Goal: Book appointment/travel/reservation

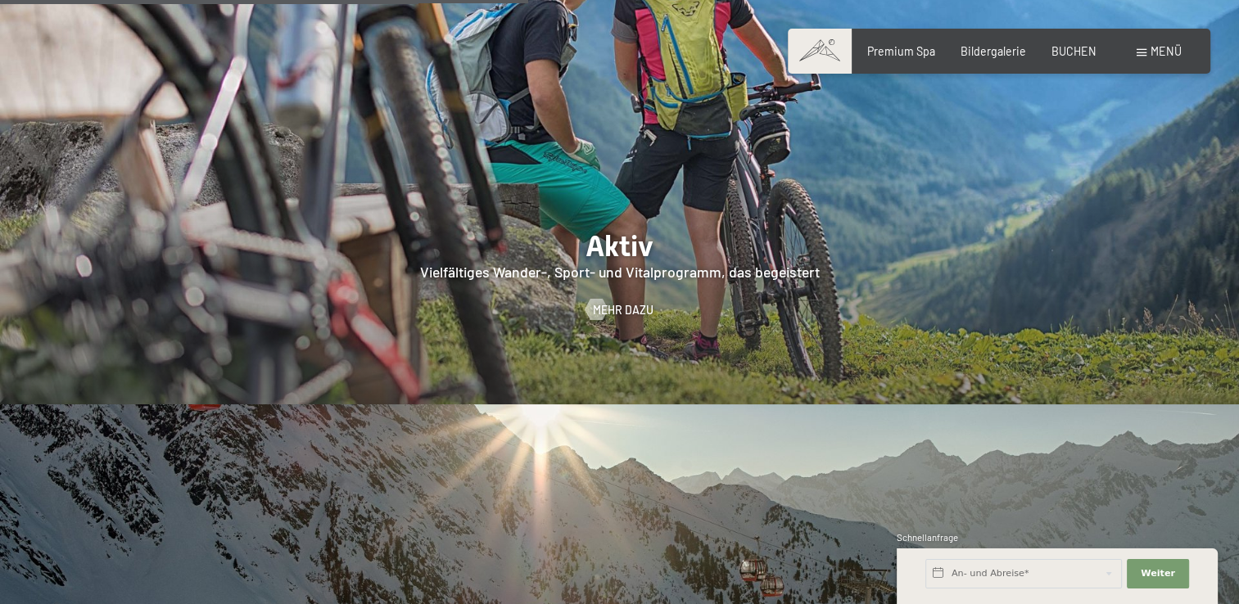
scroll to position [2949, 0]
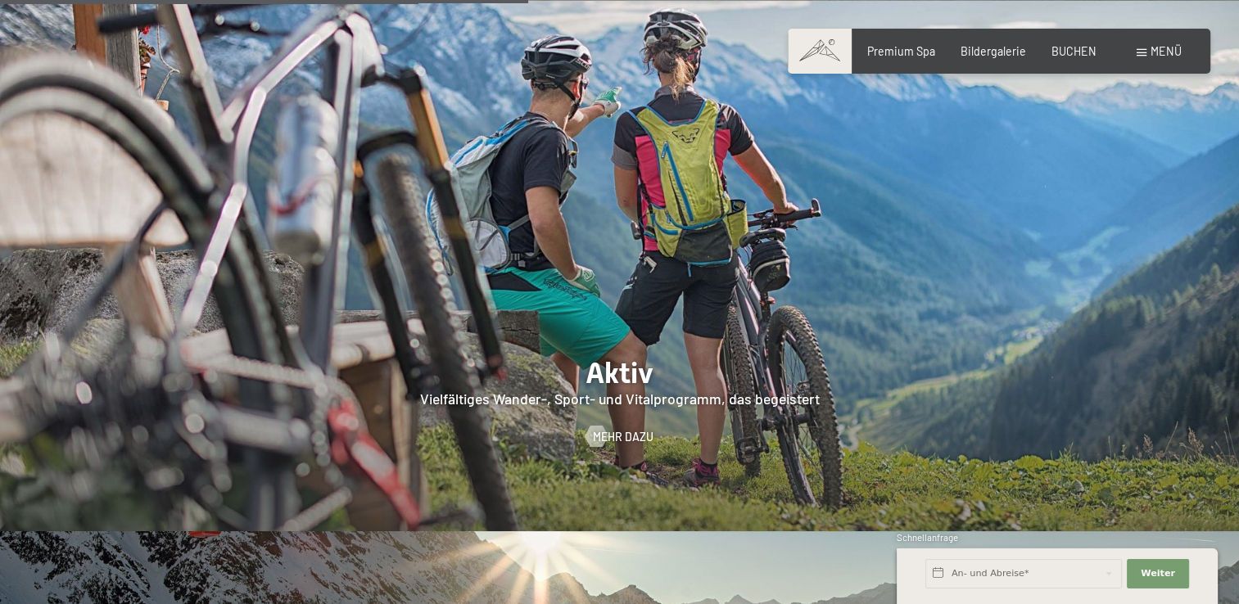
click at [643, 359] on div at bounding box center [619, 266] width 1239 height 531
click at [626, 428] on span "Mehr dazu" at bounding box center [639, 436] width 61 height 16
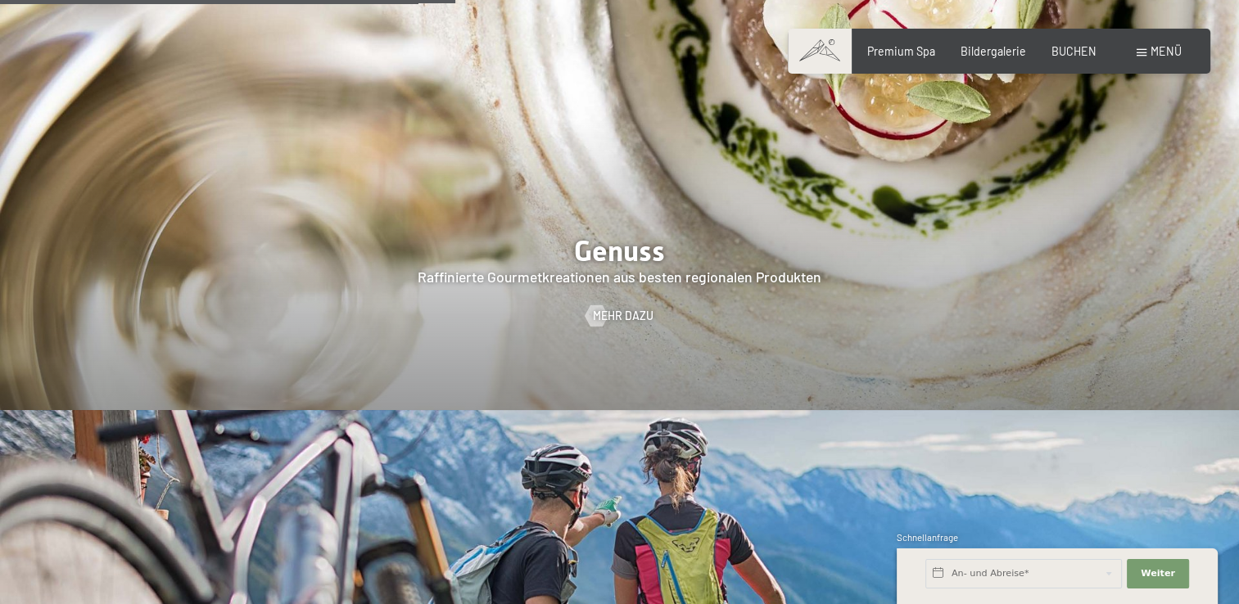
click at [1156, 57] on span "Menü" at bounding box center [1166, 51] width 31 height 14
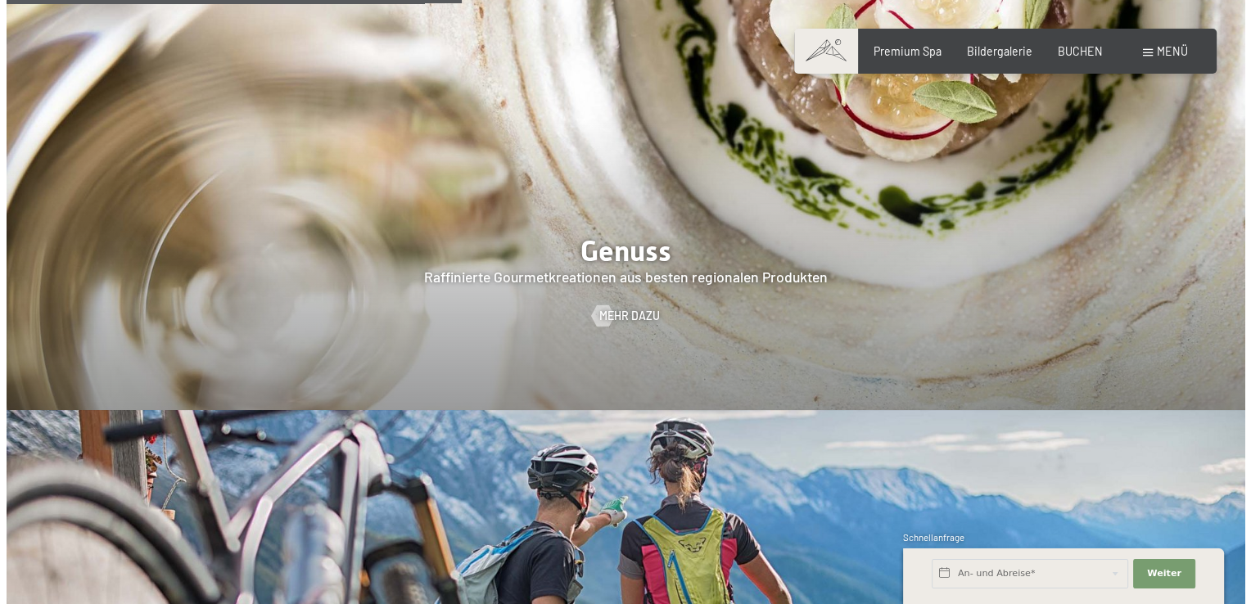
scroll to position [2549, 0]
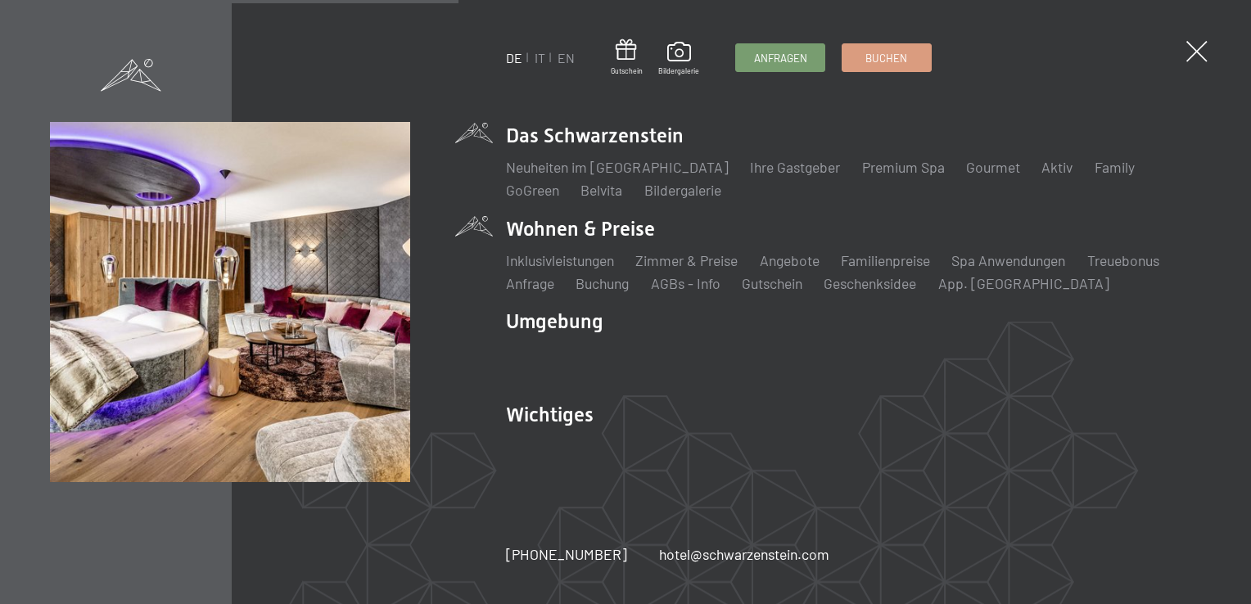
click at [595, 230] on li "Wohnen & Preise Inklusivleistungen Zimmer & Preise Liste Angebote Liste Familie…" at bounding box center [853, 254] width 695 height 79
click at [537, 233] on li "Wohnen & Preise Inklusivleistungen Zimmer & Preise Liste Angebote Liste Familie…" at bounding box center [853, 254] width 695 height 79
click at [613, 233] on li "Wohnen & Preise Inklusivleistungen Zimmer & Preise Liste Angebote Liste Familie…" at bounding box center [853, 254] width 695 height 79
drag, startPoint x: 613, startPoint y: 233, endPoint x: 685, endPoint y: 266, distance: 79.2
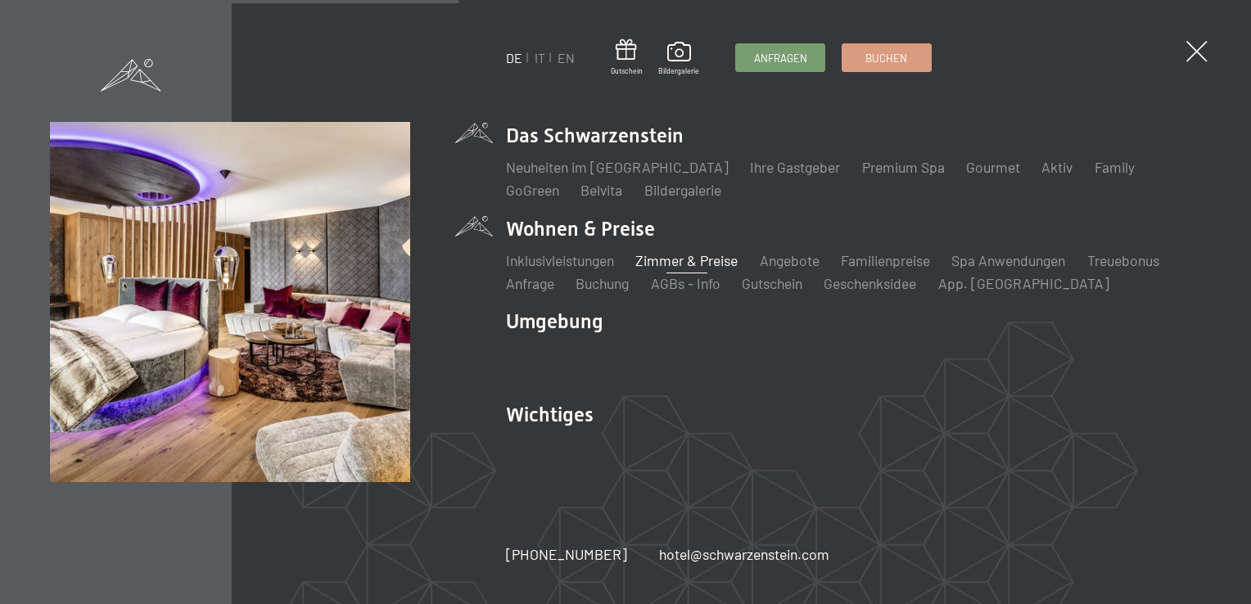
click at [685, 266] on link "Zimmer & Preise" at bounding box center [687, 260] width 102 height 18
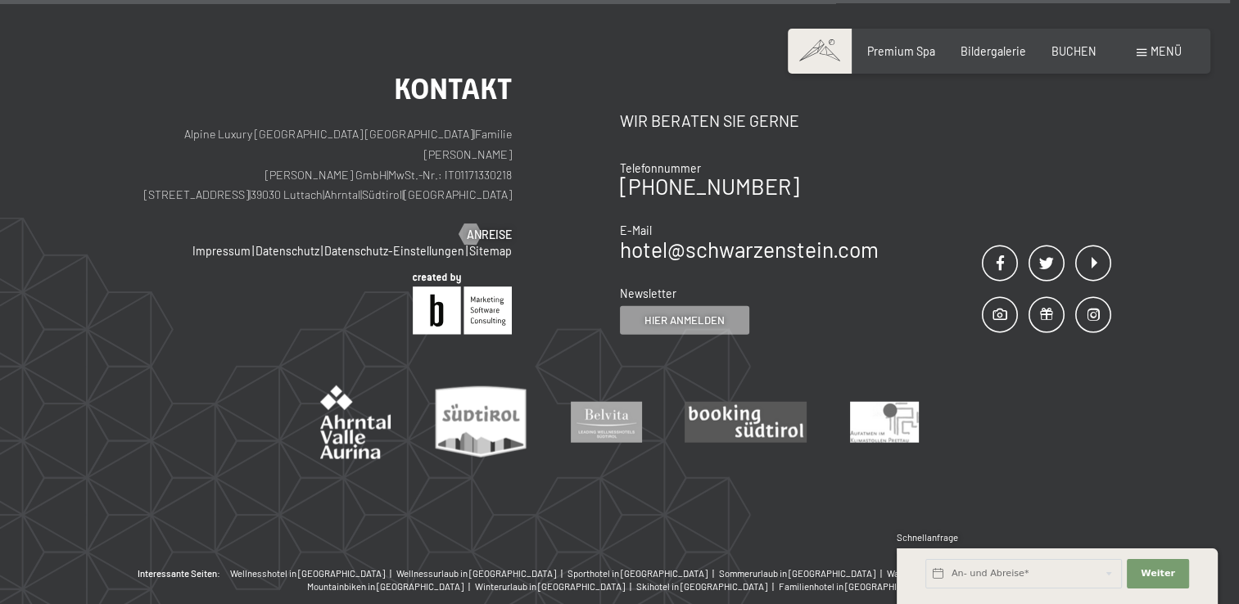
scroll to position [3676, 0]
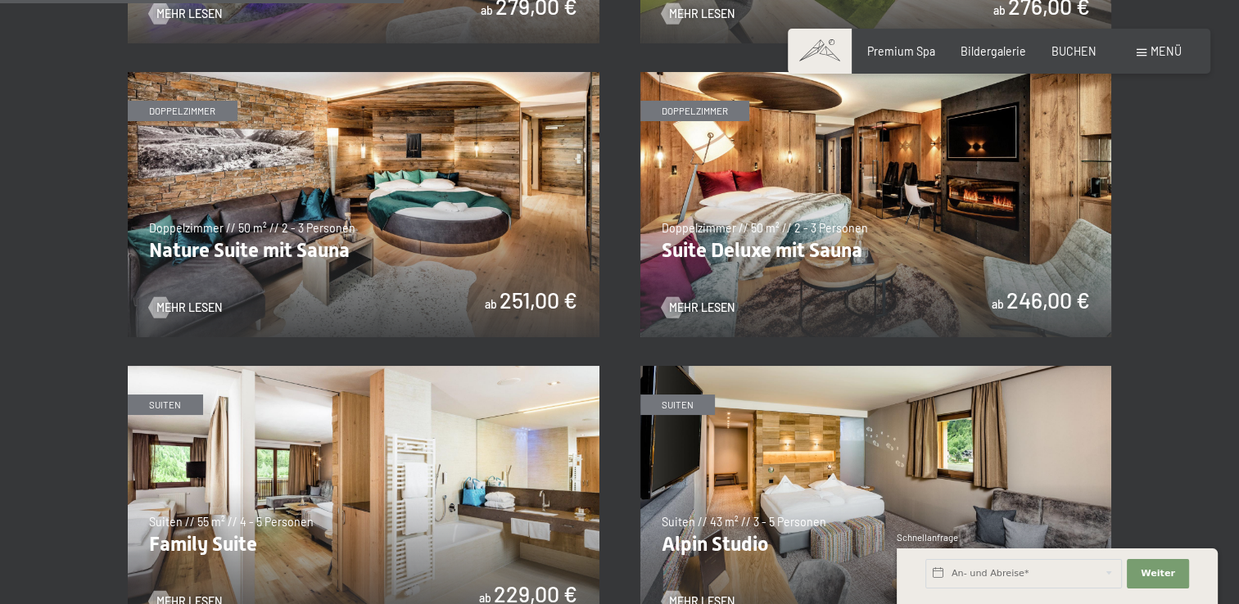
scroll to position [1884, 0]
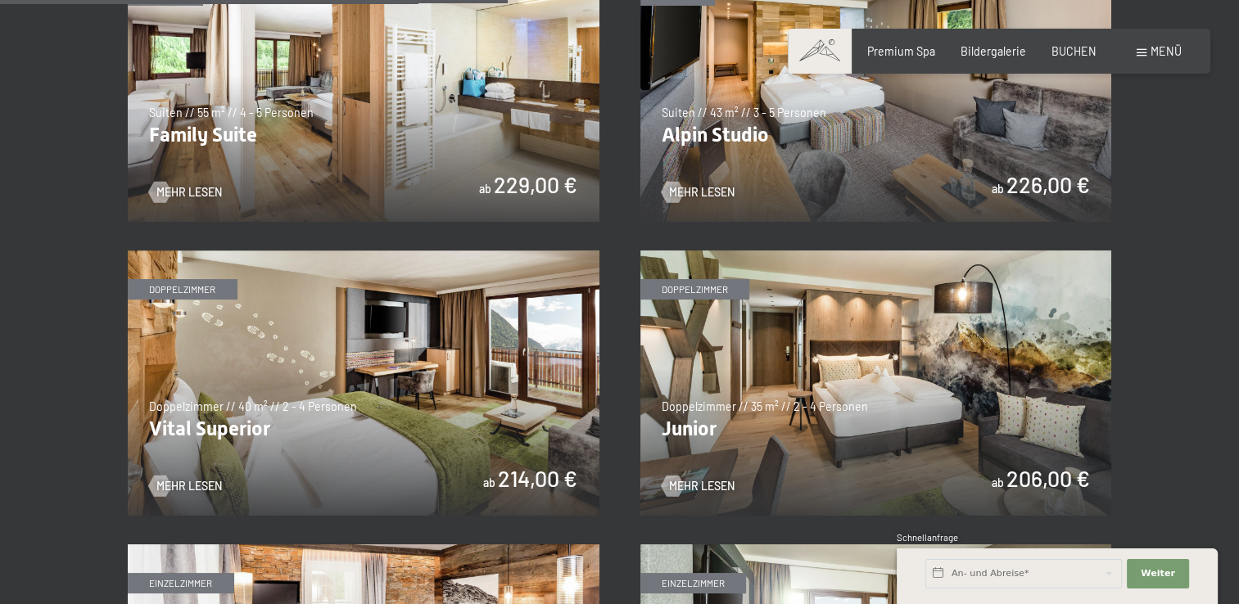
click at [496, 434] on img at bounding box center [364, 383] width 472 height 265
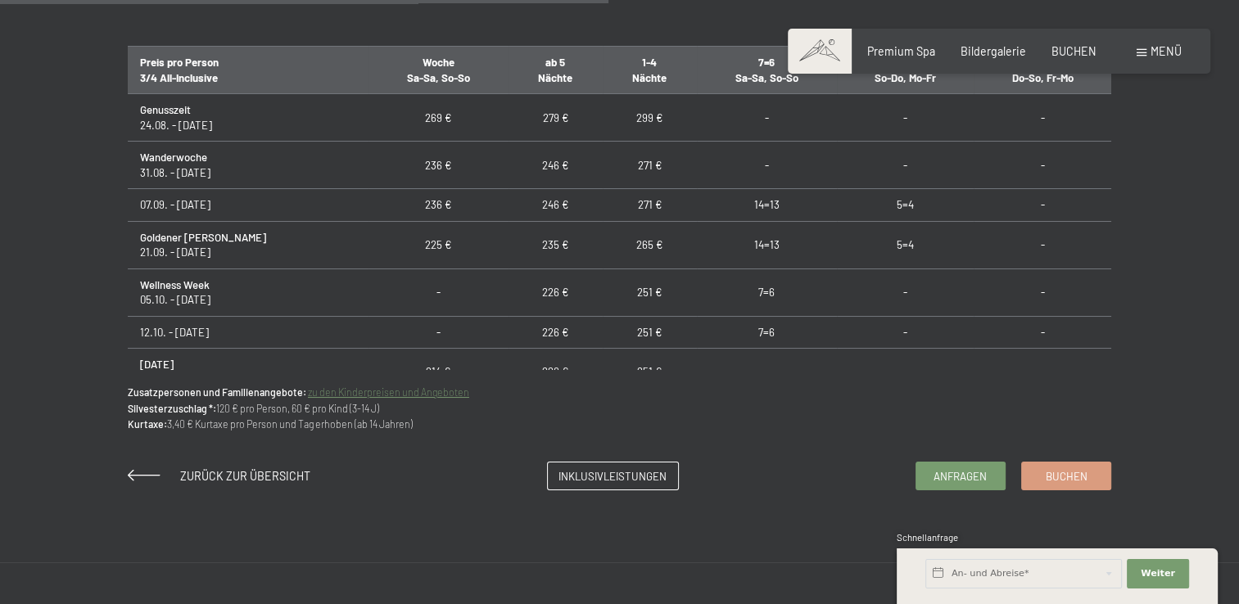
scroll to position [1147, 0]
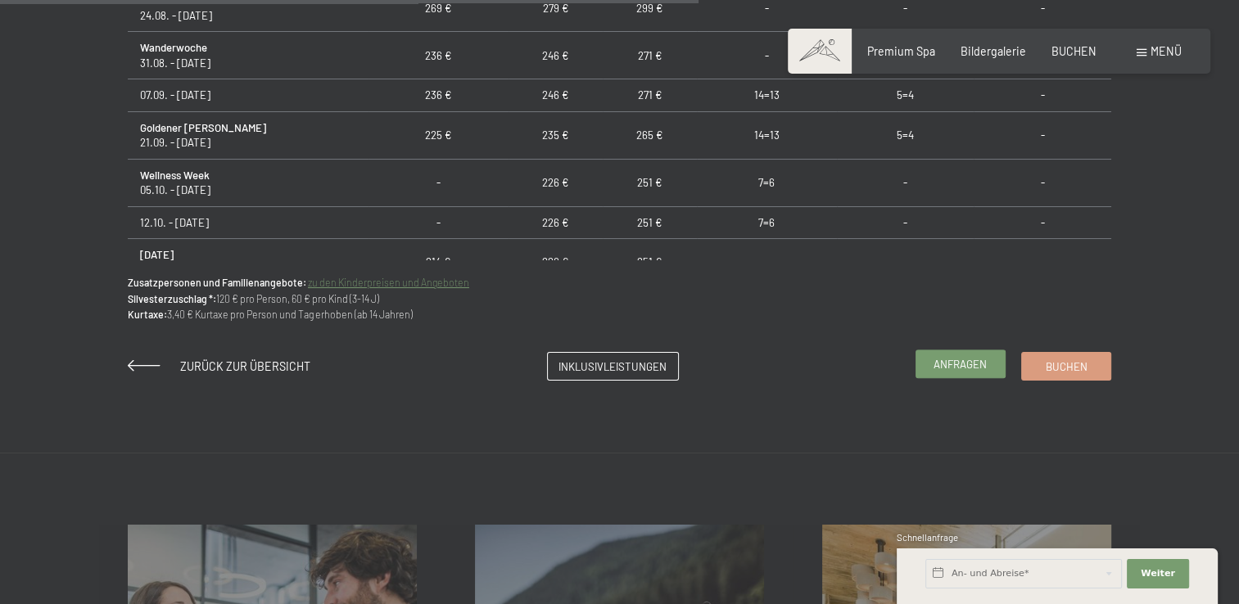
click at [944, 368] on span "Anfragen" at bounding box center [960, 364] width 53 height 15
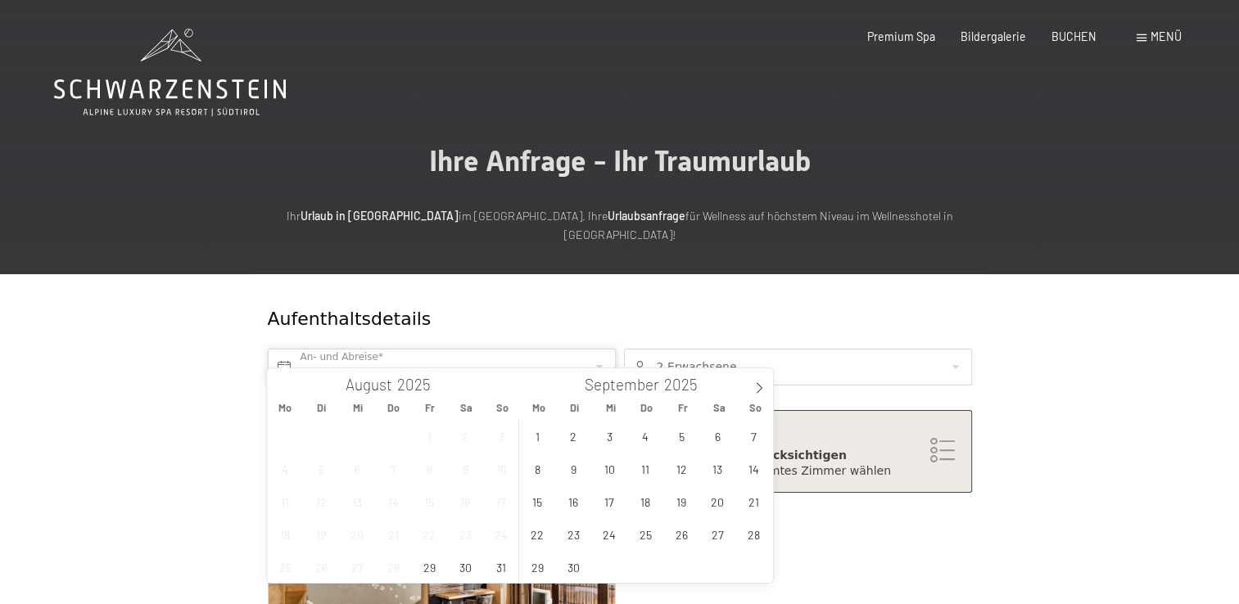
click at [365, 349] on input "text" at bounding box center [442, 367] width 348 height 37
click at [647, 497] on span "18" at bounding box center [646, 502] width 32 height 32
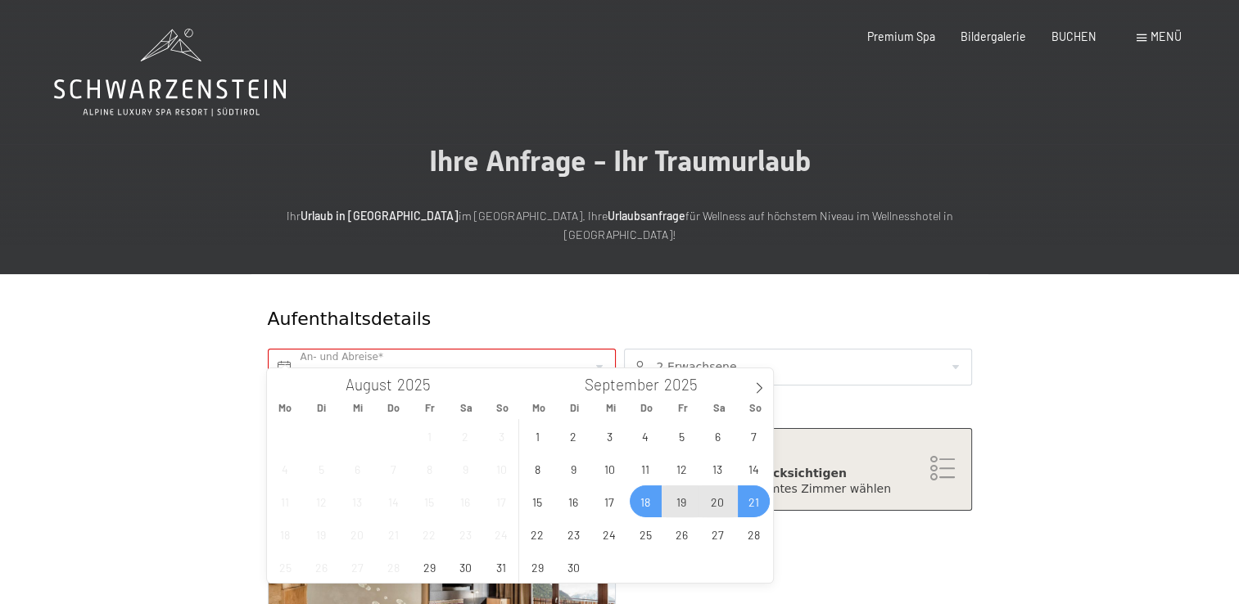
click at [759, 502] on span "21" at bounding box center [754, 502] width 32 height 32
type input "Do. 18.09.2025 - So. 21.09.2025"
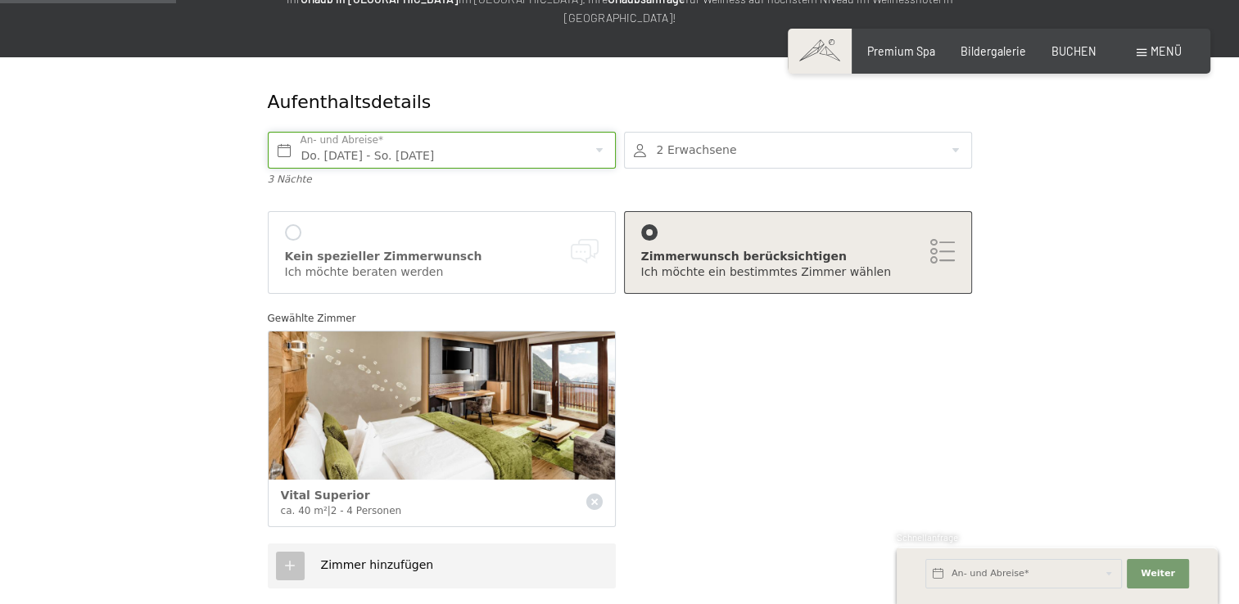
scroll to position [246, 0]
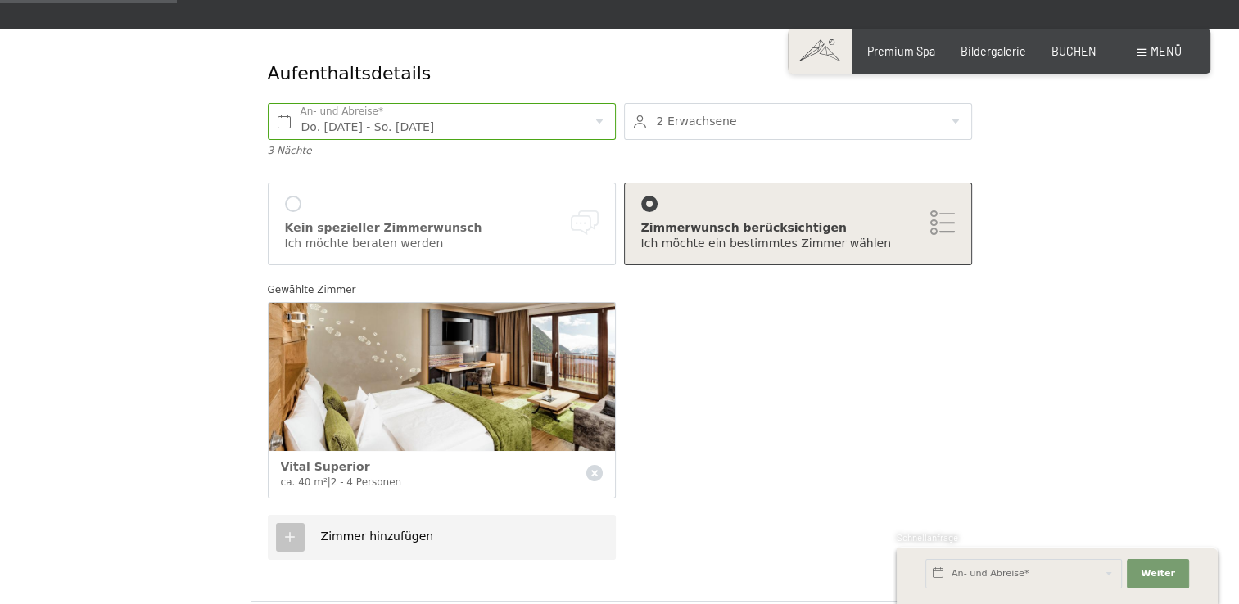
drag, startPoint x: 344, startPoint y: 213, endPoint x: 347, endPoint y: 200, distance: 13.5
click at [345, 220] on div "Kein spezieller Zimmerwunsch" at bounding box center [442, 228] width 314 height 16
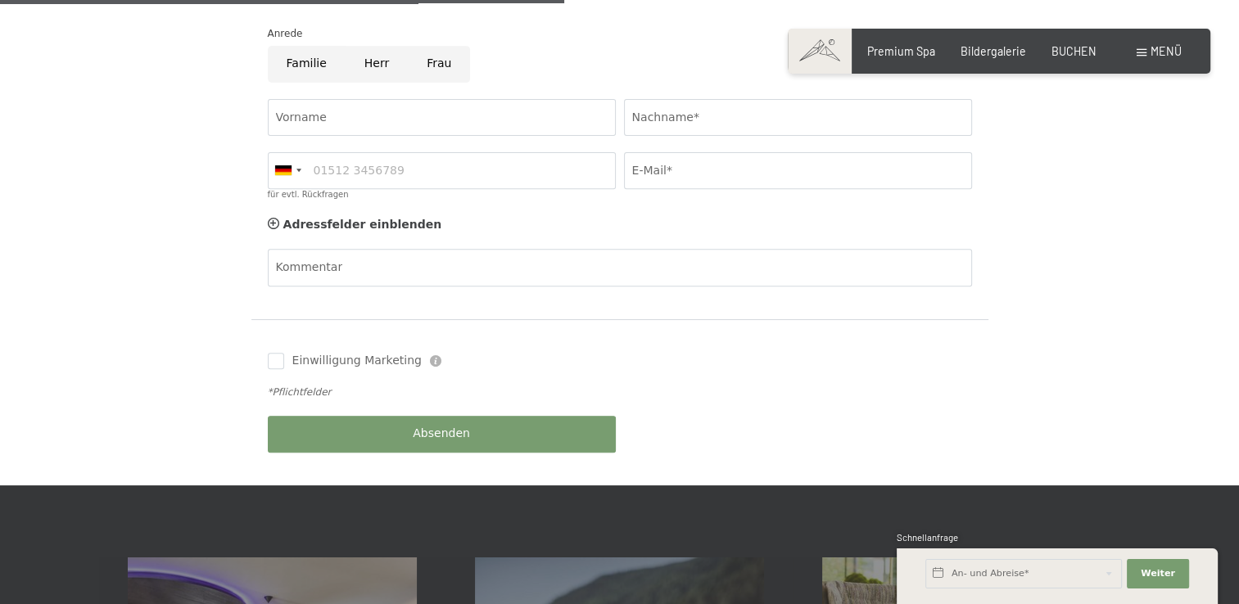
scroll to position [655, 0]
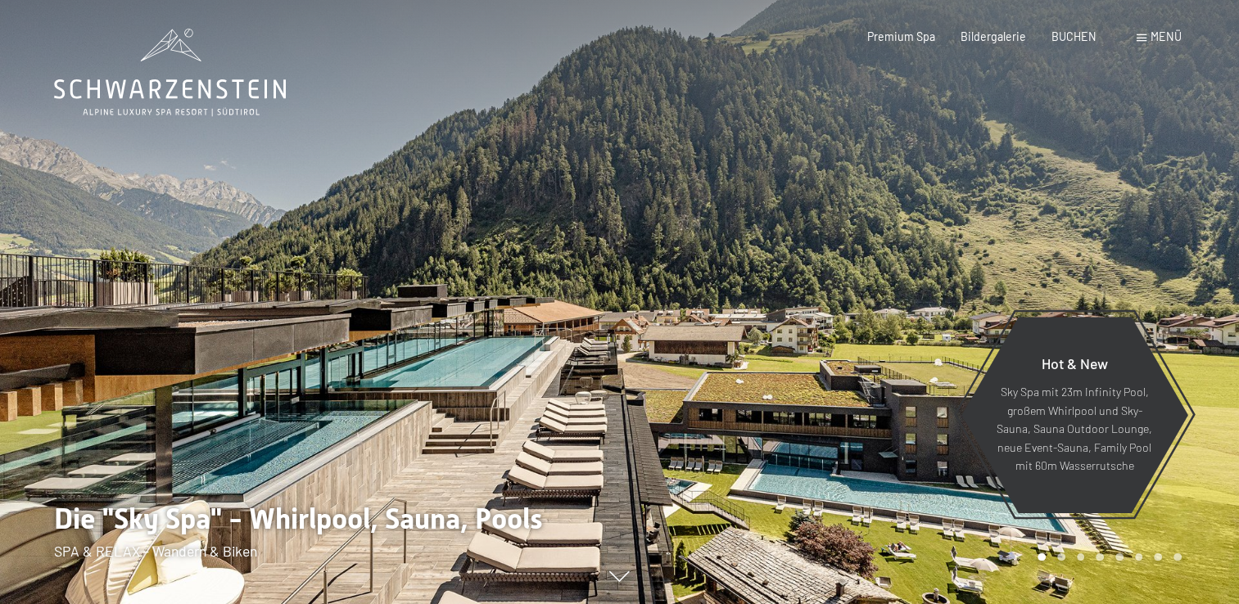
click at [1138, 34] on span at bounding box center [1142, 37] width 10 height 7
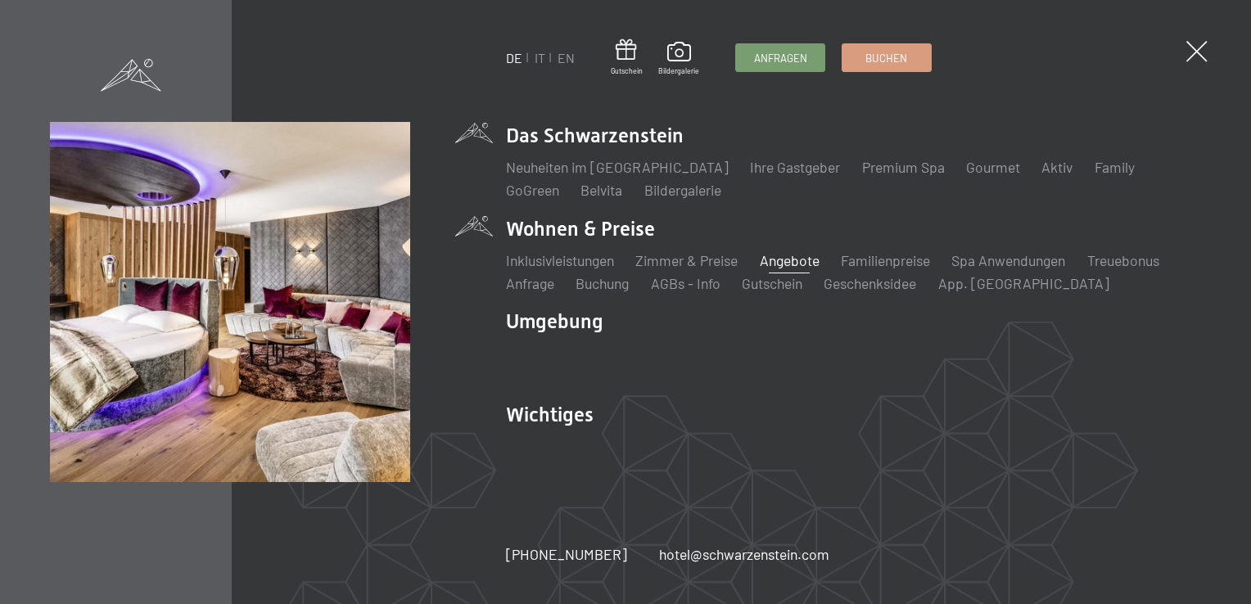
click at [819, 264] on link "Angebote" at bounding box center [790, 260] width 60 height 18
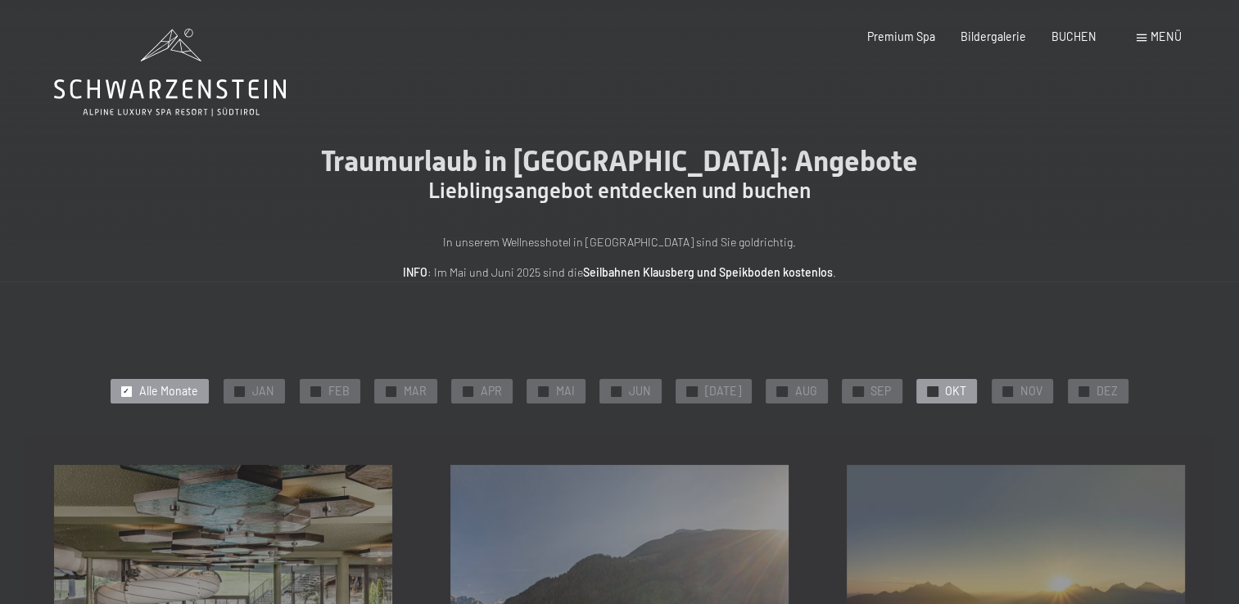
click at [927, 392] on div at bounding box center [932, 392] width 11 height 11
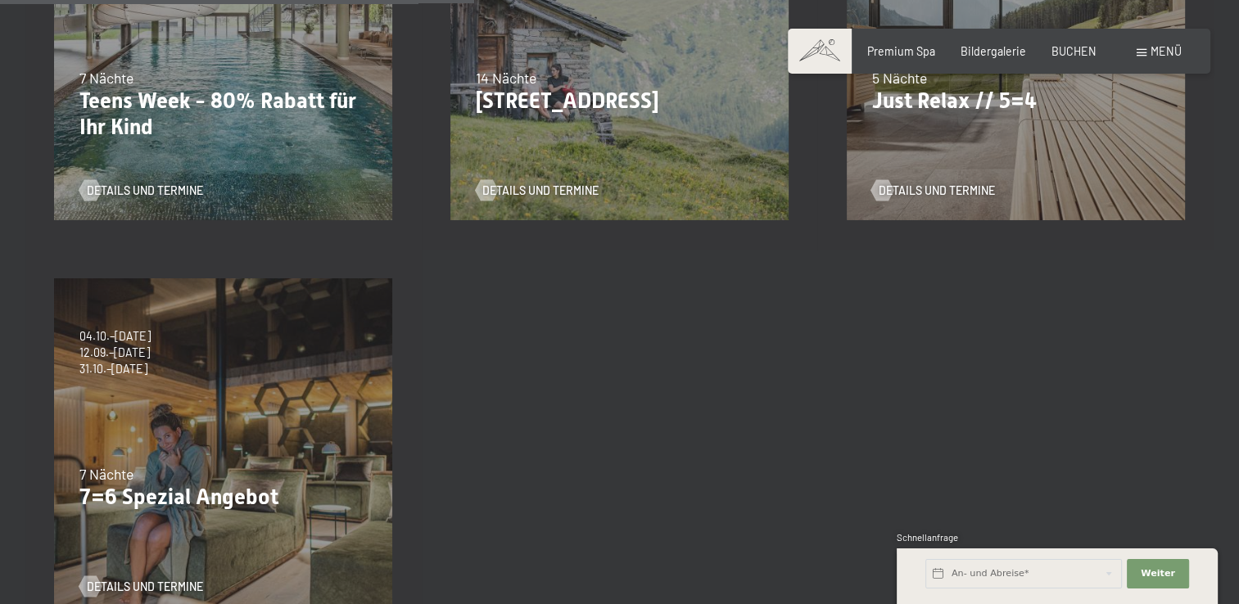
scroll to position [573, 0]
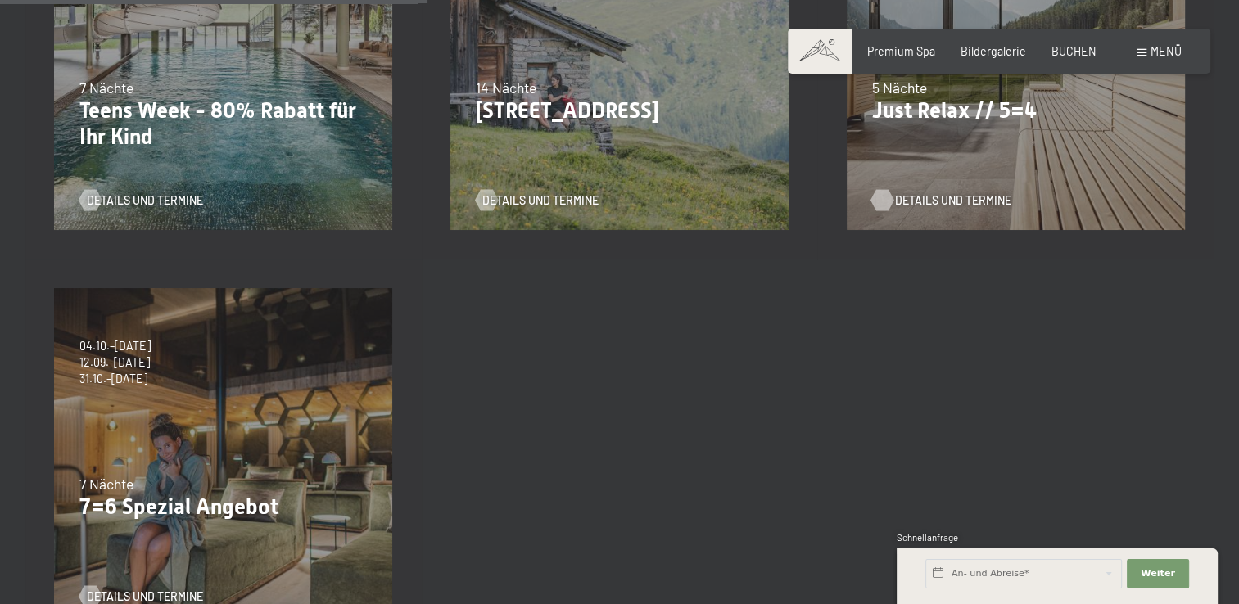
click at [876, 203] on div at bounding box center [882, 200] width 12 height 21
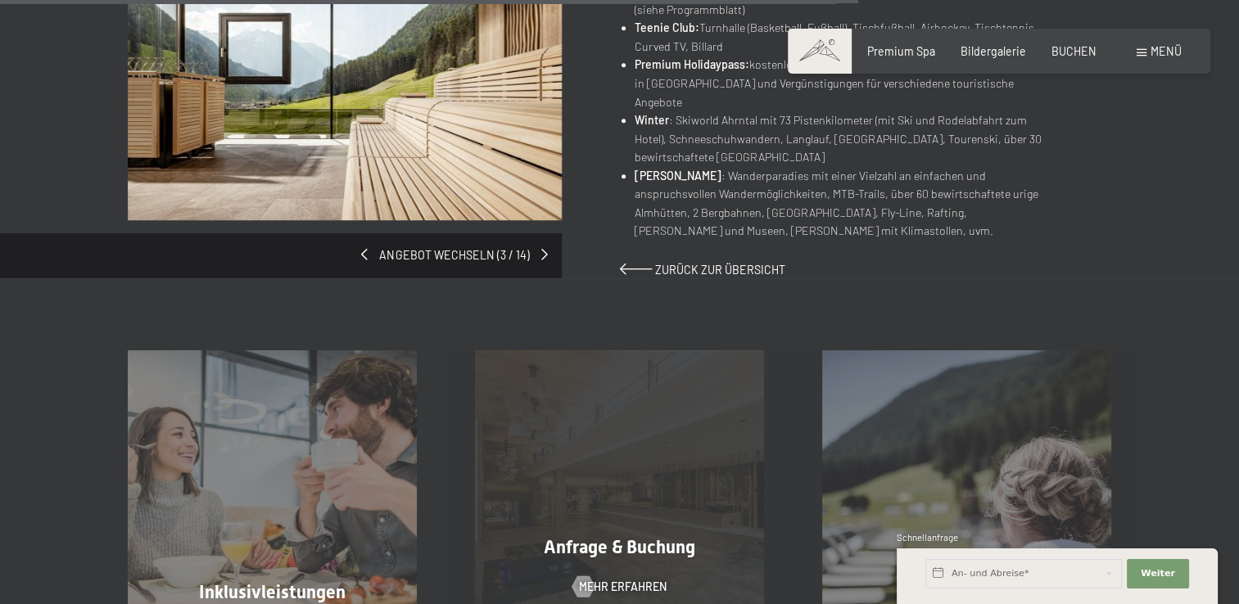
scroll to position [1310, 0]
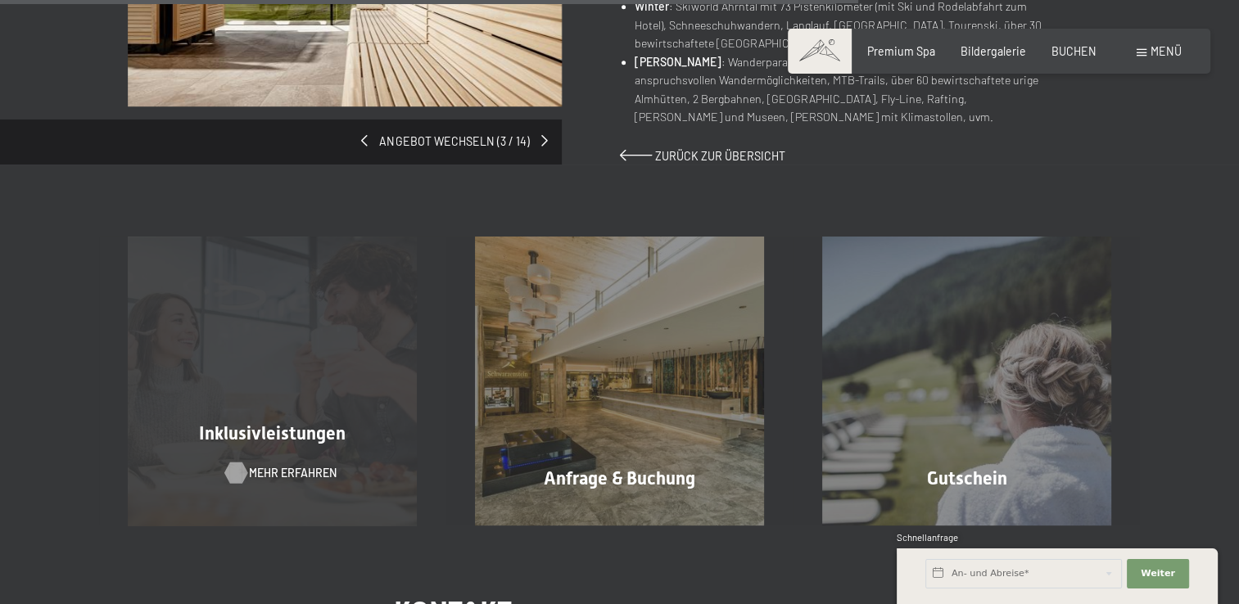
click at [242, 462] on div at bounding box center [235, 472] width 12 height 21
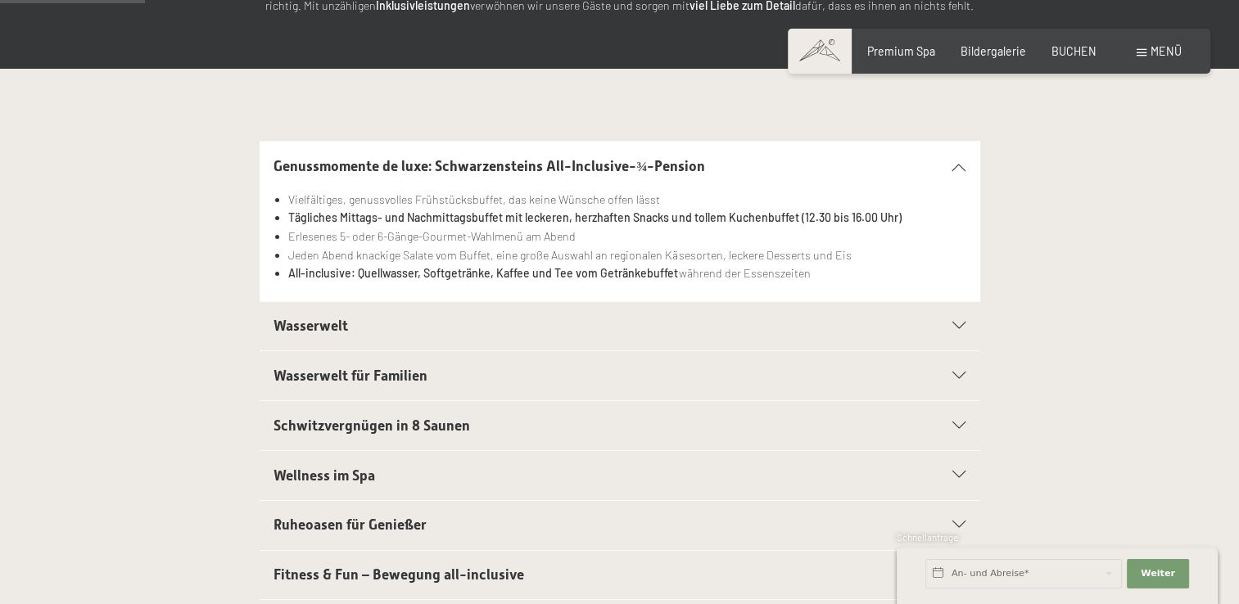
scroll to position [328, 0]
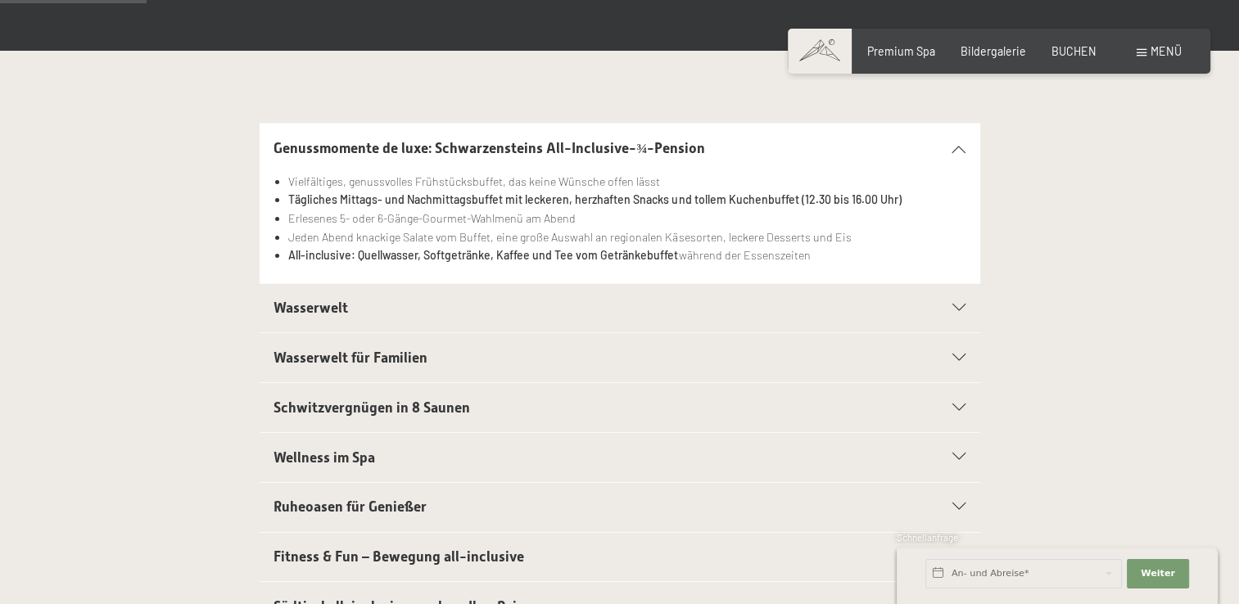
click at [369, 405] on span "Schwitzvergnügen in 8 Saunen" at bounding box center [372, 408] width 197 height 16
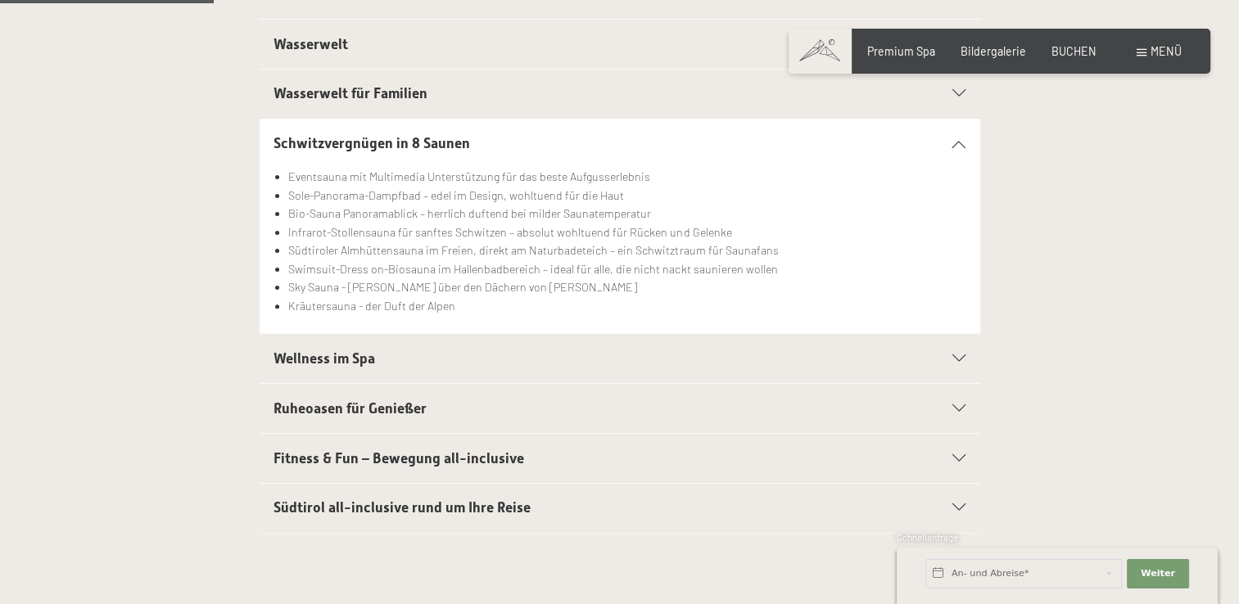
scroll to position [491, 0]
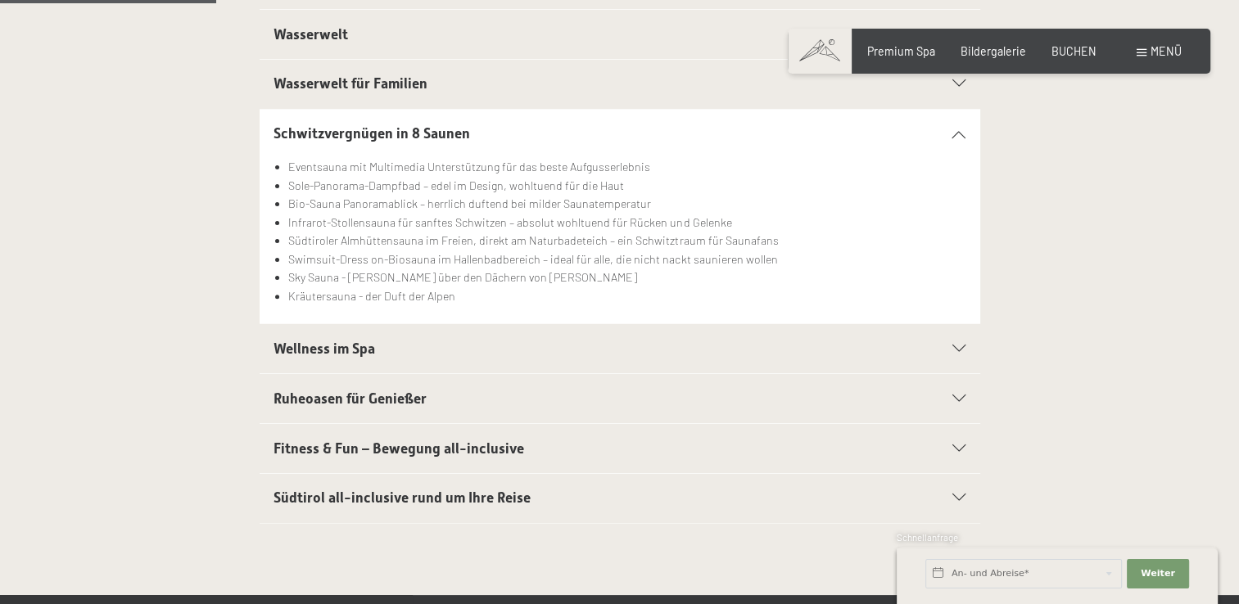
click at [341, 352] on span "Wellness im Spa" at bounding box center [325, 349] width 102 height 16
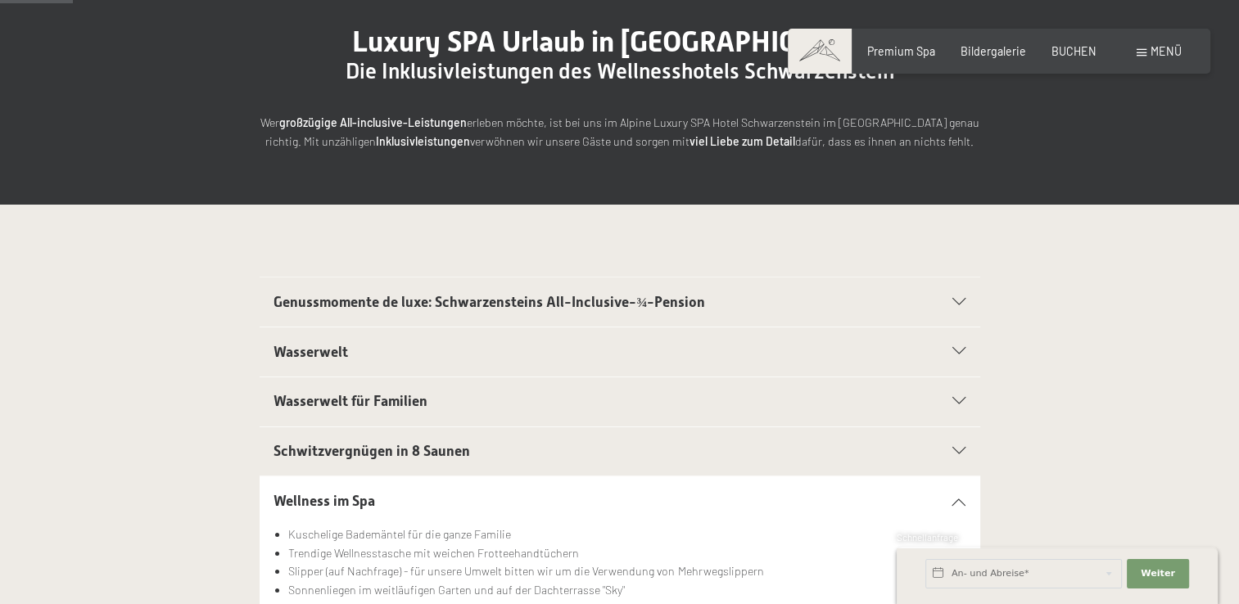
scroll to position [164, 0]
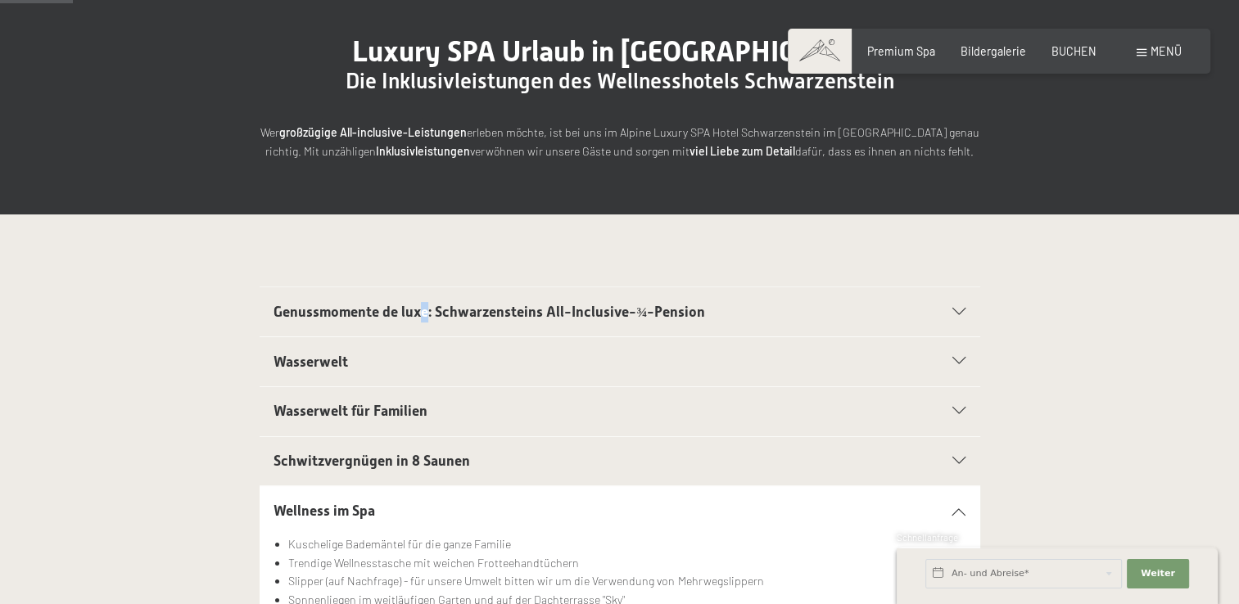
click at [424, 315] on span "Genussmomente de luxe: Schwarzensteins All-Inclusive-¾-Pension" at bounding box center [490, 312] width 432 height 16
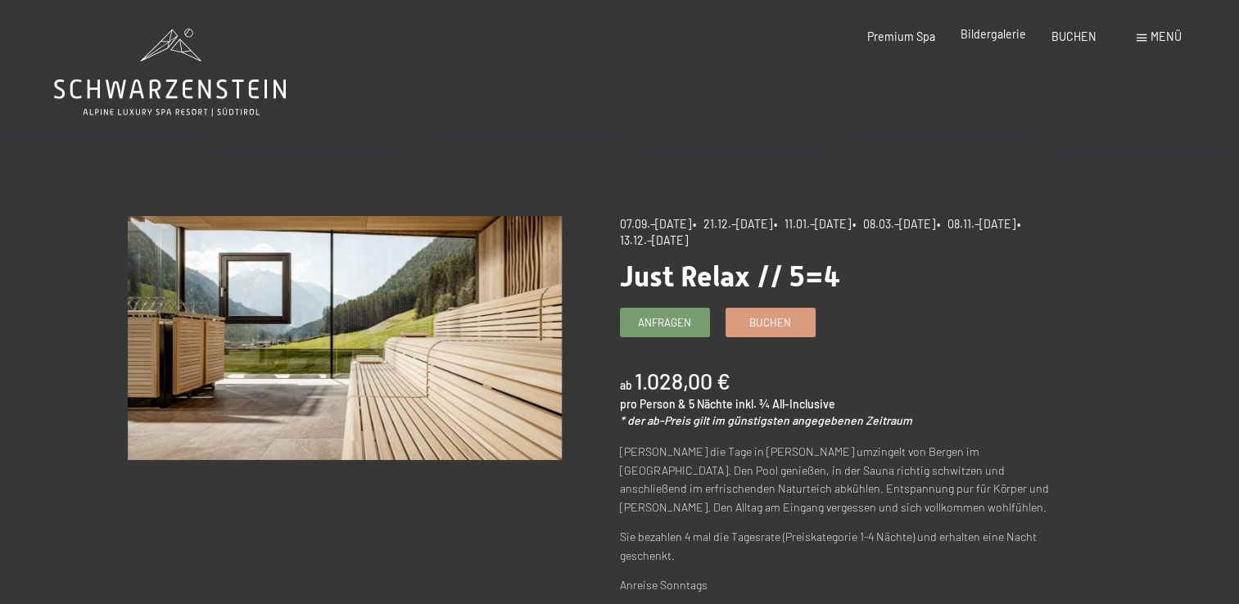
click at [976, 36] on span "Bildergalerie" at bounding box center [994, 34] width 66 height 14
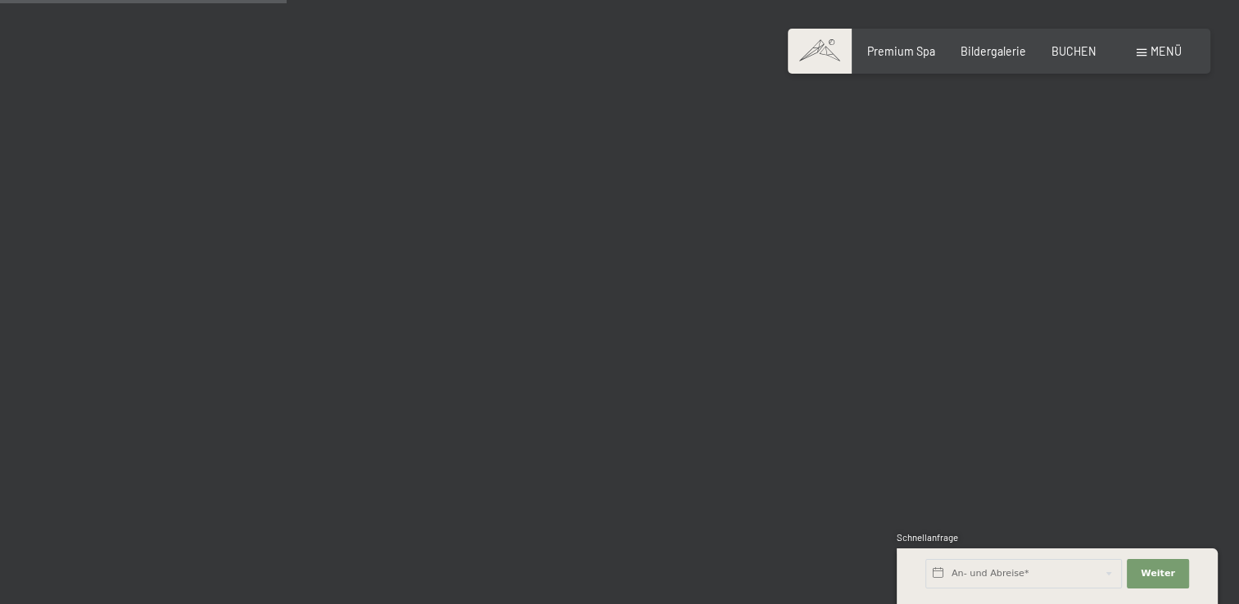
scroll to position [4013, 0]
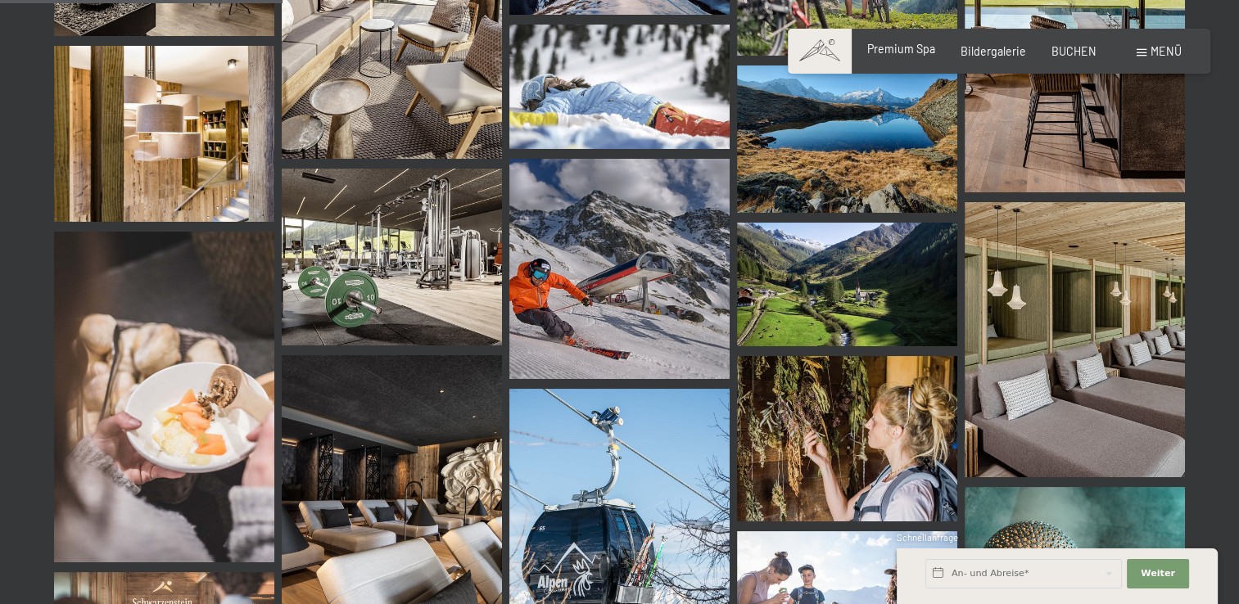
click at [913, 52] on span "Premium Spa" at bounding box center [901, 49] width 68 height 14
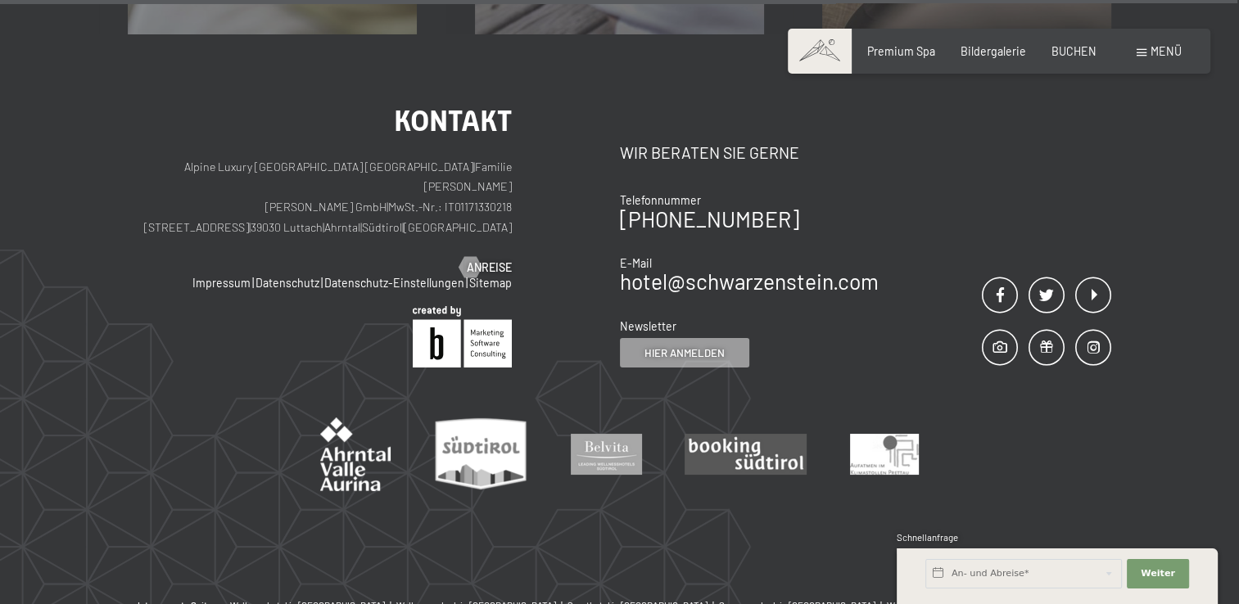
scroll to position [8951, 0]
